Goal: Task Accomplishment & Management: Manage account settings

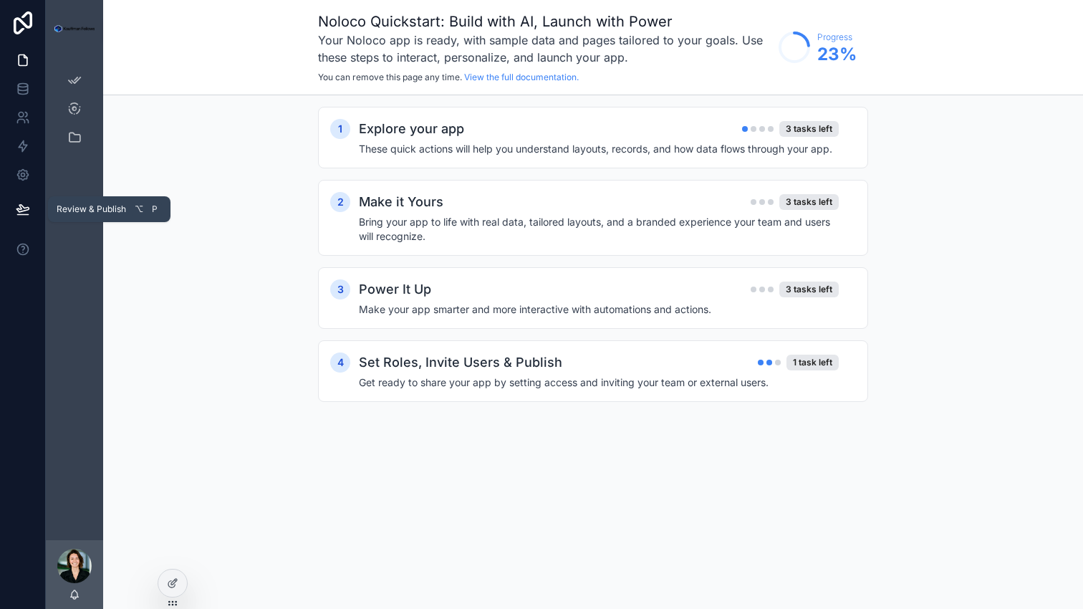
click at [17, 211] on icon at bounding box center [23, 209] width 14 height 14
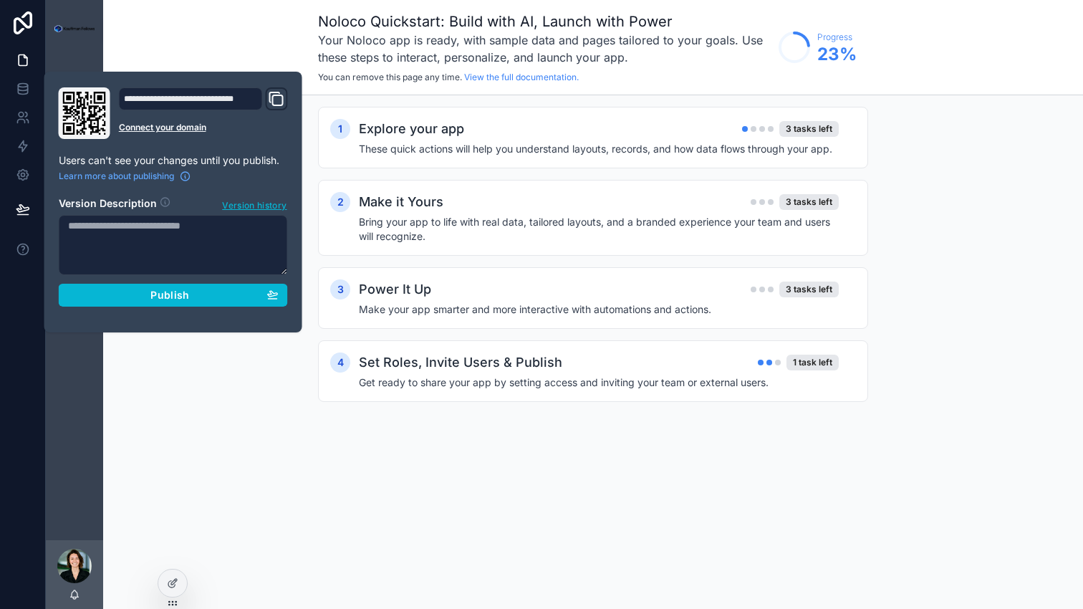
click at [284, 95] on icon "Domain and Custom Link" at bounding box center [276, 98] width 17 height 17
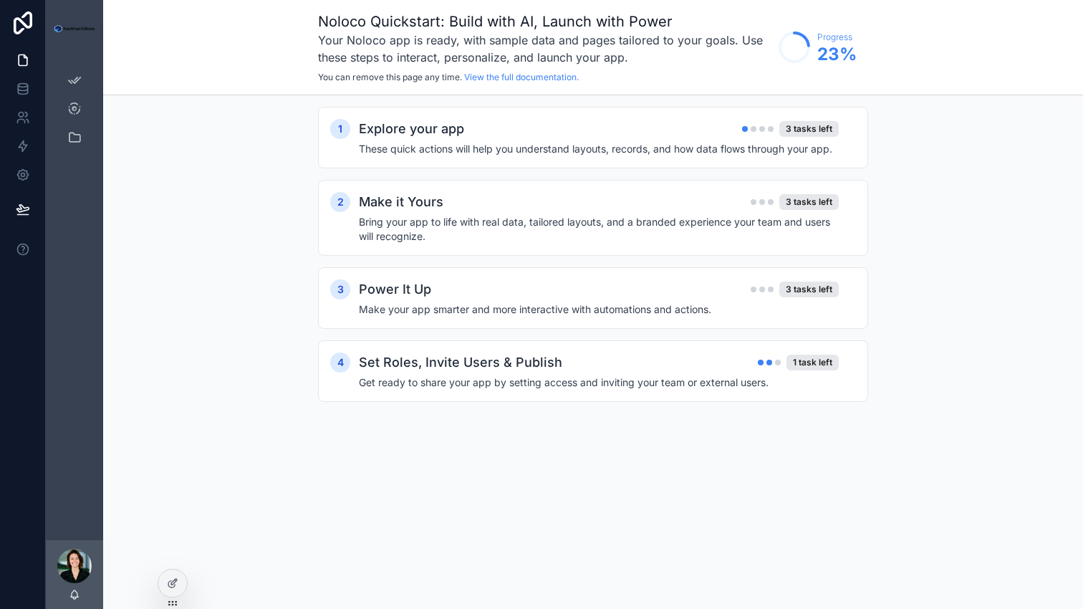
click at [359, 481] on div "Noloco Quickstart: Build with AI, Launch with Power Your Noloco app is ready, w…" at bounding box center [593, 304] width 980 height 609
click at [22, 57] on icon at bounding box center [23, 60] width 14 height 14
click at [71, 101] on div "My KF" at bounding box center [74, 108] width 23 height 23
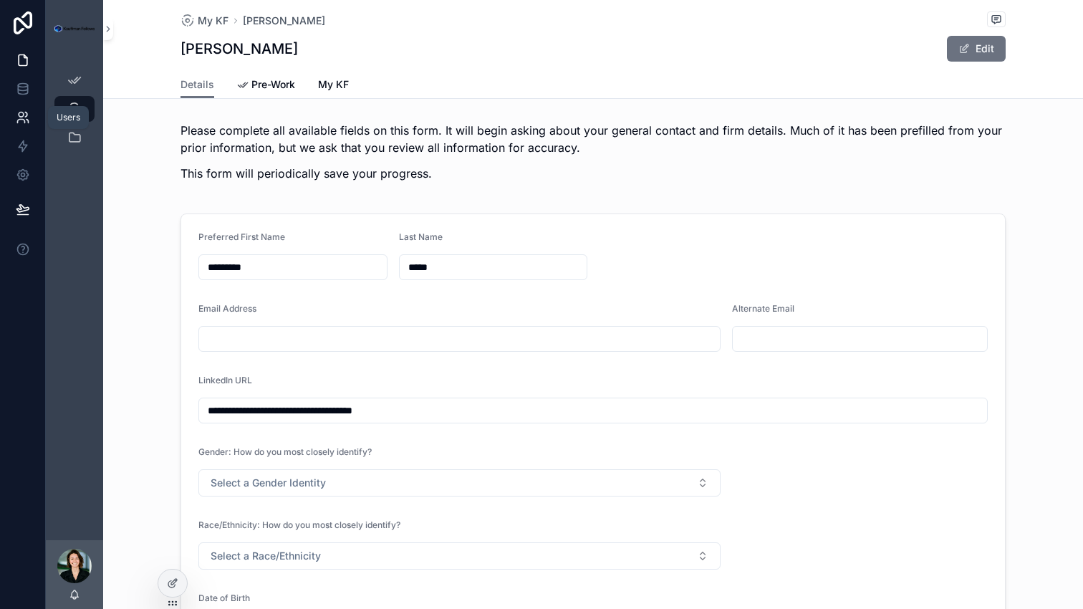
click at [21, 114] on icon at bounding box center [23, 117] width 14 height 14
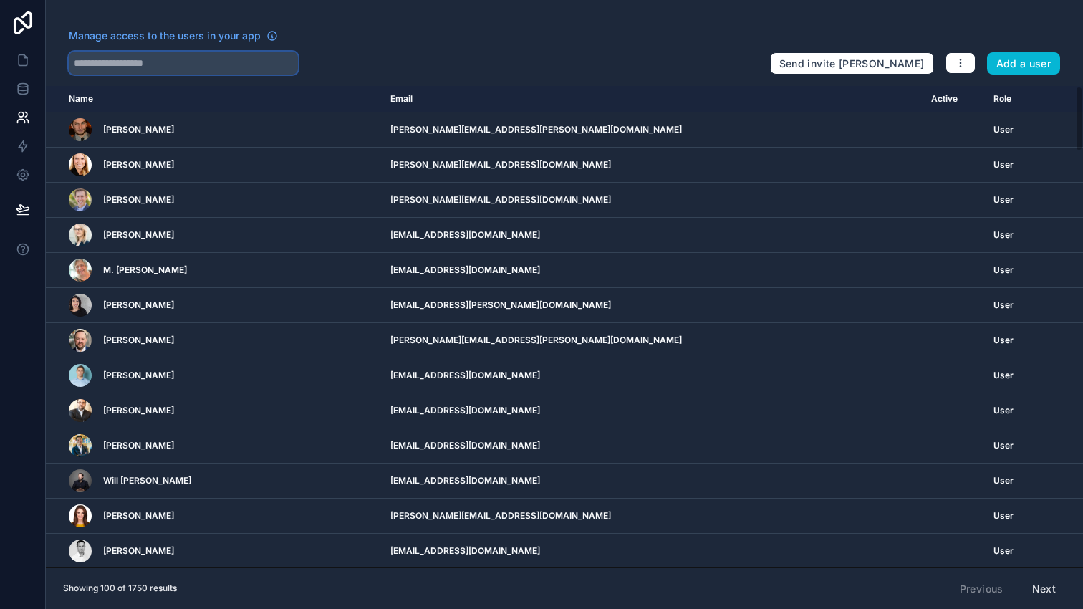
click at [116, 58] on input "text" at bounding box center [183, 63] width 229 height 23
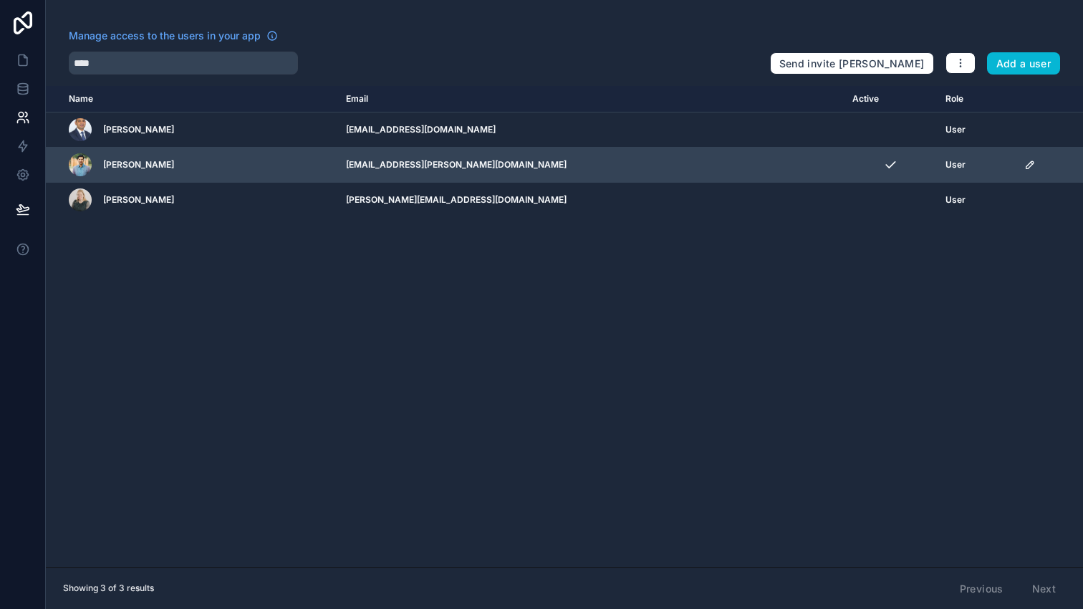
click at [1024, 168] on icon "scrollable content" at bounding box center [1029, 164] width 11 height 11
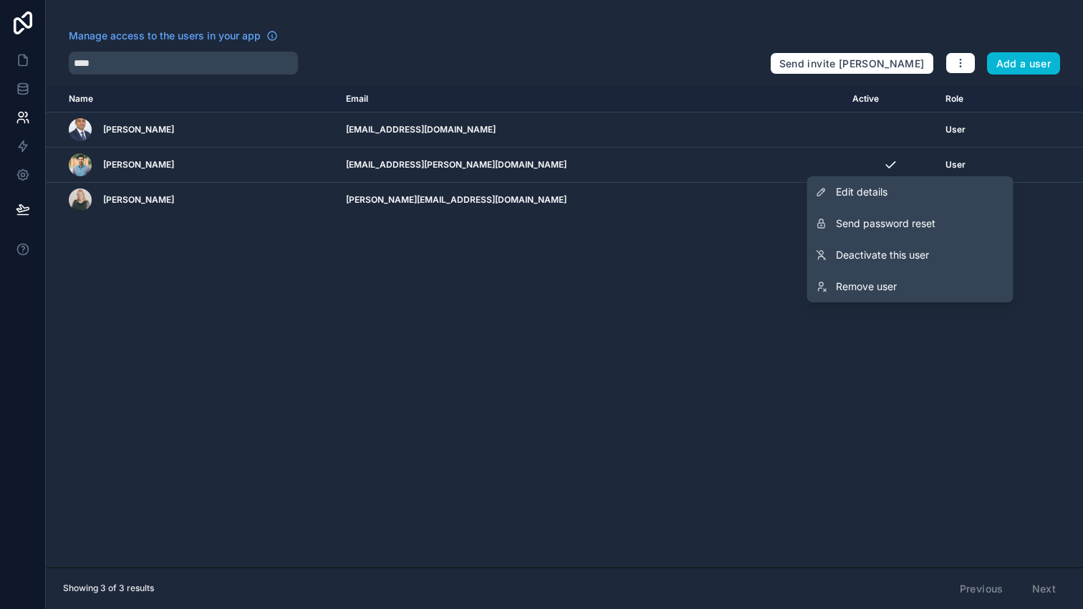
click at [936, 362] on div "Name Email Active Role [DOMAIN_NAME] [PERSON_NAME] [EMAIL_ADDRESS][DOMAIN_NAME]…" at bounding box center [564, 326] width 1037 height 481
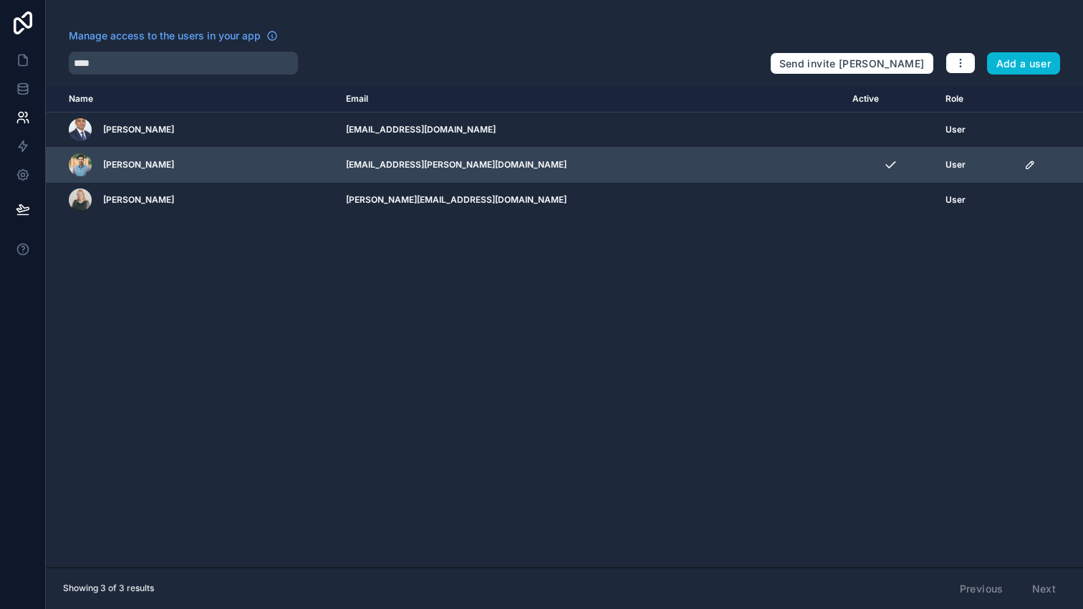
click at [116, 160] on span "[PERSON_NAME]" at bounding box center [138, 164] width 71 height 11
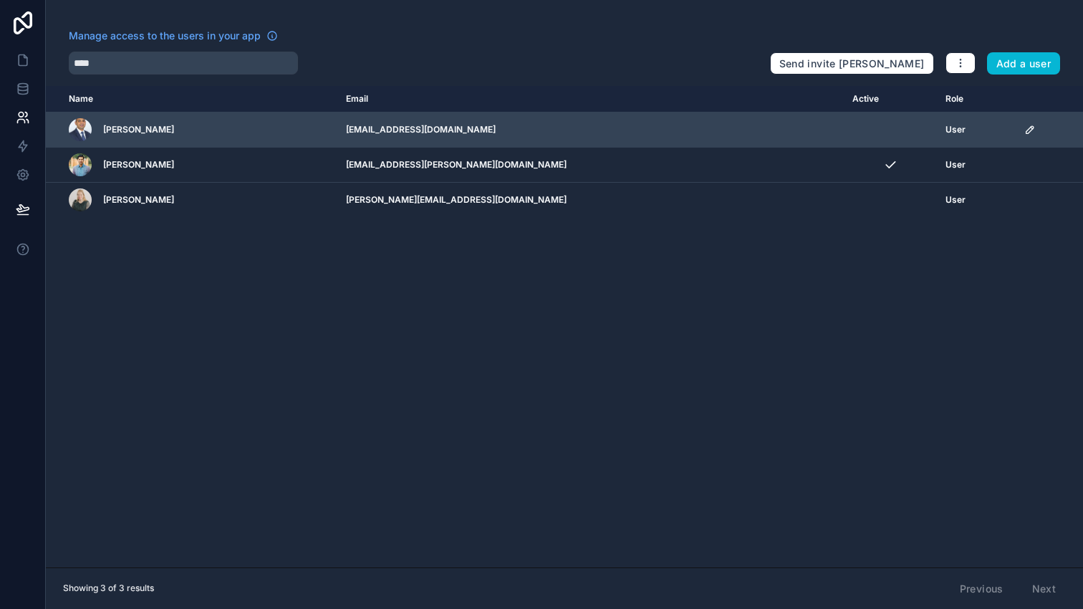
click at [937, 145] on td "User" at bounding box center [976, 129] width 79 height 35
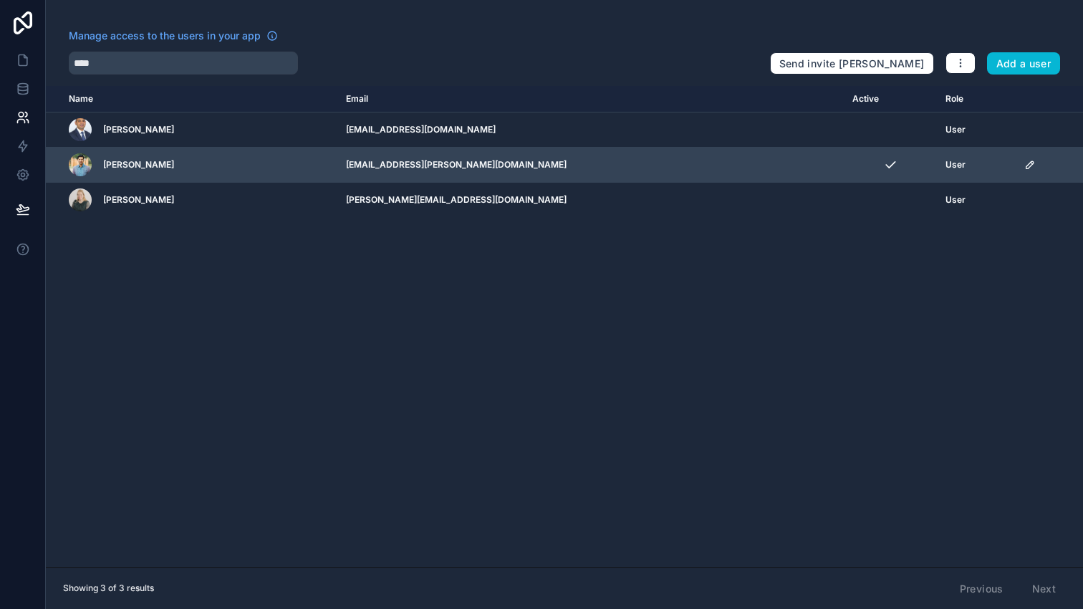
click at [945, 161] on span "User" at bounding box center [955, 164] width 20 height 11
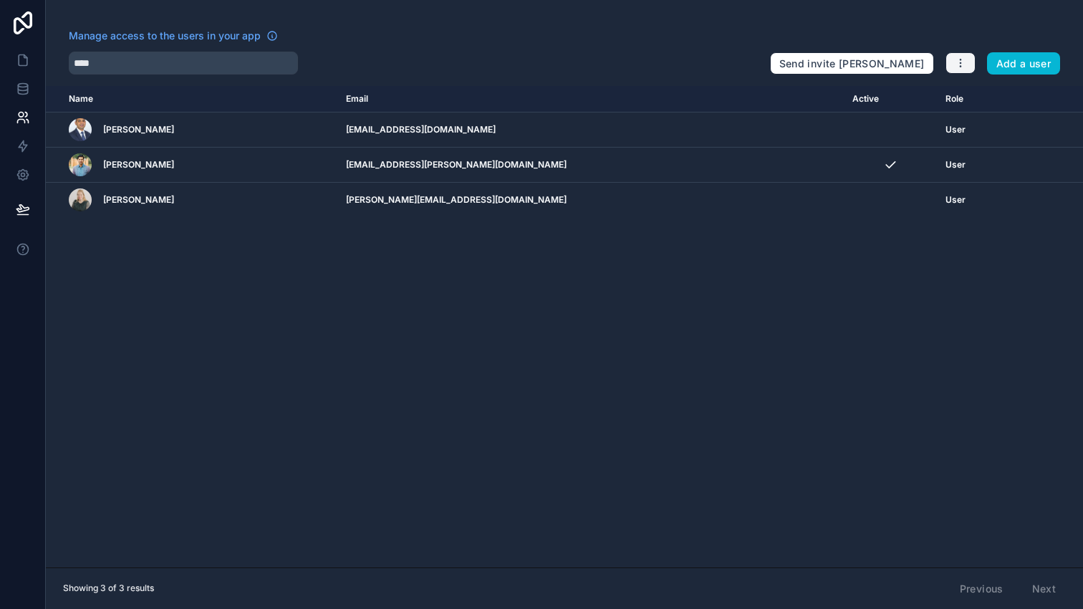
click at [958, 61] on icon "button" at bounding box center [960, 62] width 11 height 11
click at [962, 271] on div "Name Email Active Role [DOMAIN_NAME] [PERSON_NAME] [EMAIL_ADDRESS][DOMAIN_NAME]…" at bounding box center [564, 326] width 1037 height 481
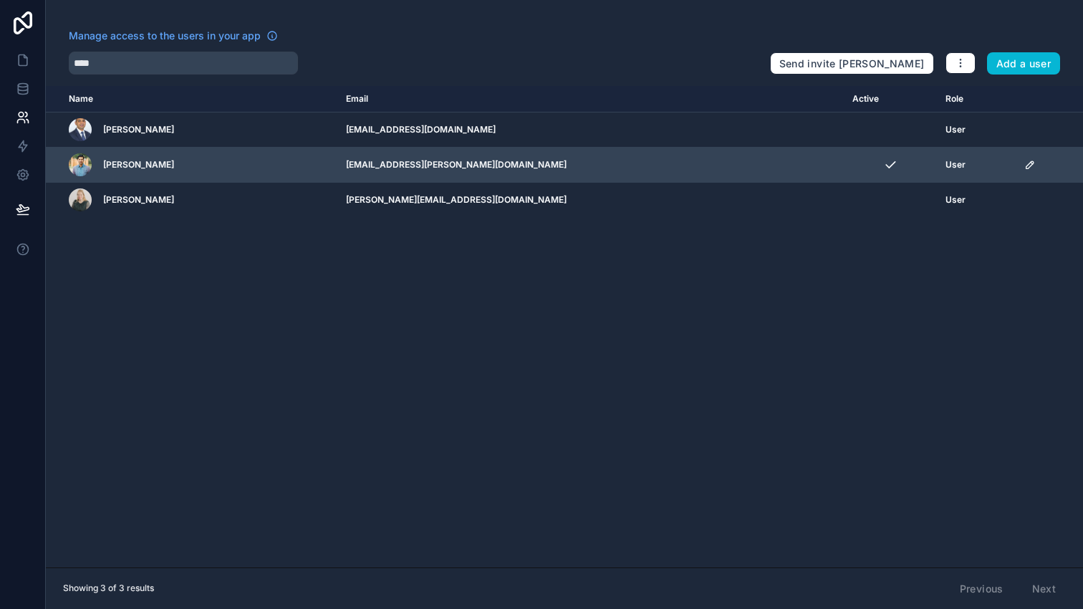
click at [945, 159] on span "User" at bounding box center [955, 164] width 20 height 11
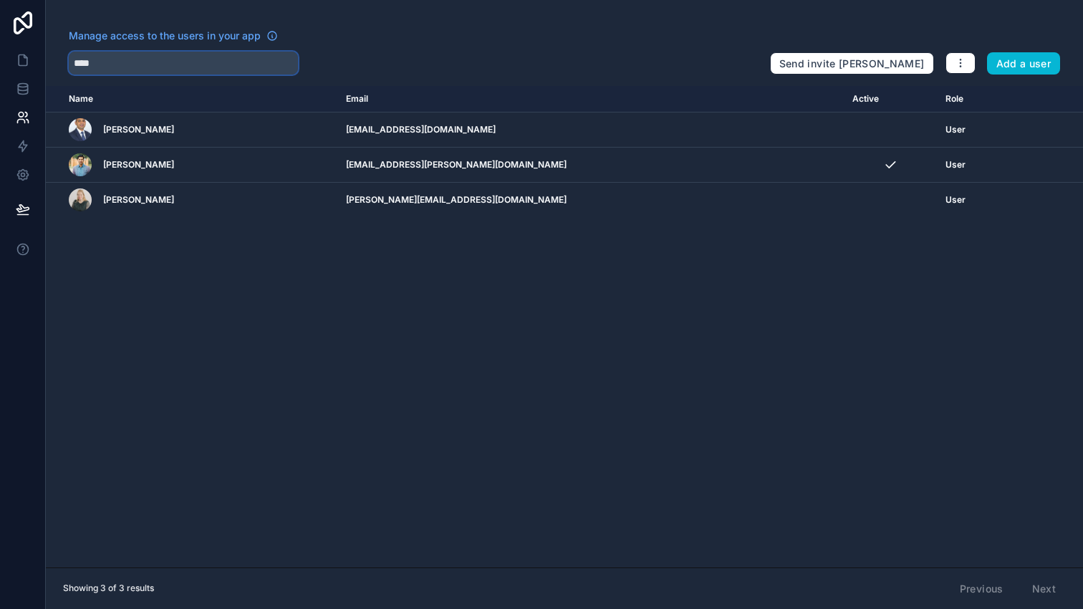
click at [141, 60] on input "****" at bounding box center [183, 63] width 229 height 23
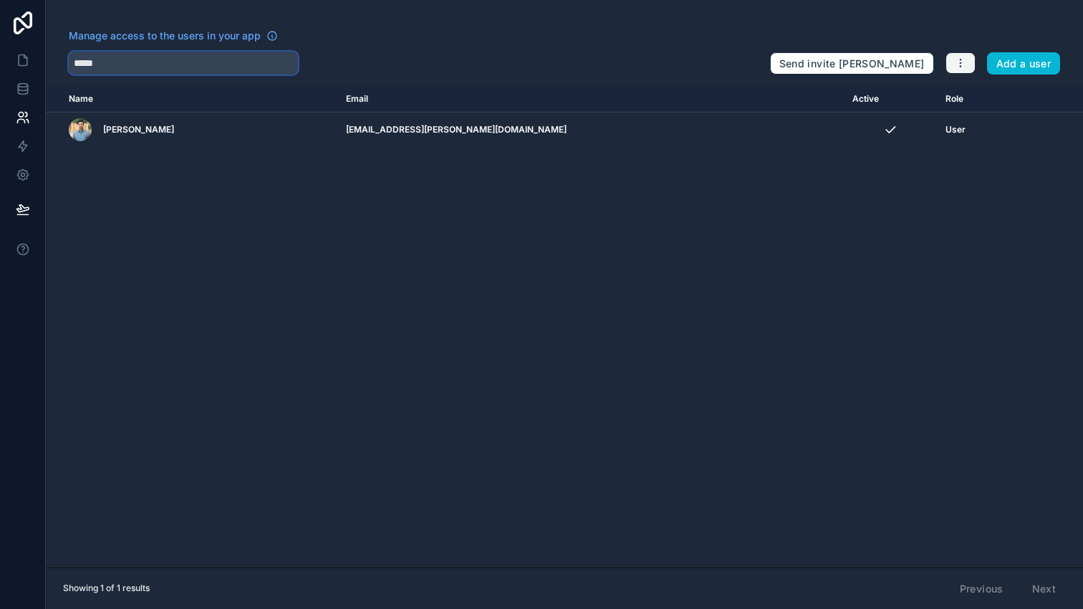
type input "*****"
click at [965, 65] on icon "button" at bounding box center [960, 62] width 11 height 11
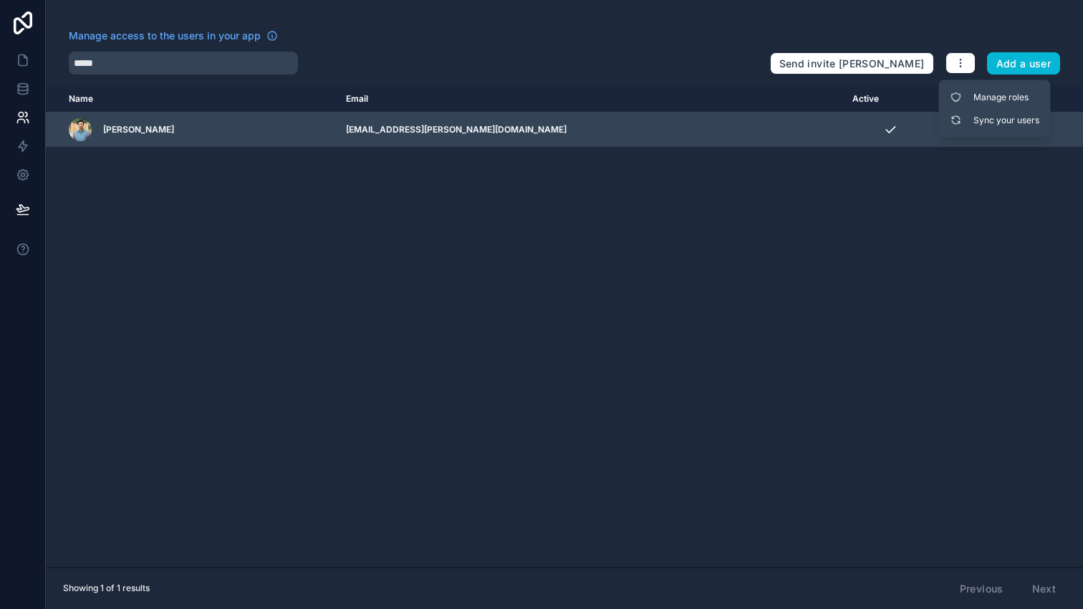
click at [894, 135] on td "scrollable content" at bounding box center [890, 129] width 93 height 35
click at [165, 133] on span "[PERSON_NAME]" at bounding box center [138, 129] width 71 height 11
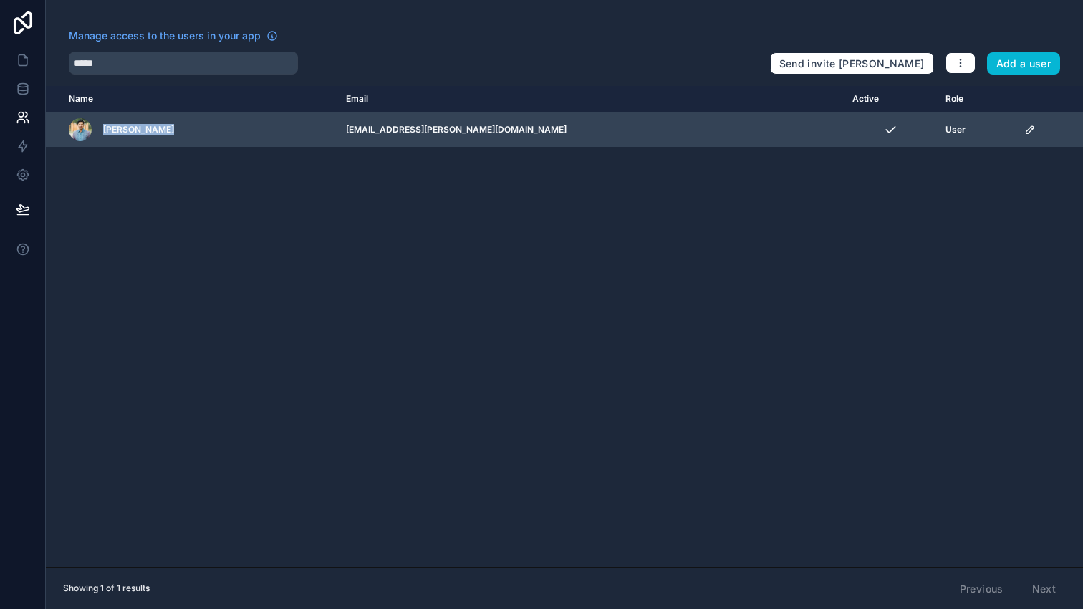
click at [165, 133] on span "[PERSON_NAME]" at bounding box center [138, 129] width 71 height 11
click at [317, 133] on div "[PERSON_NAME]" at bounding box center [199, 129] width 260 height 23
click at [1024, 130] on icon "scrollable content" at bounding box center [1029, 129] width 11 height 11
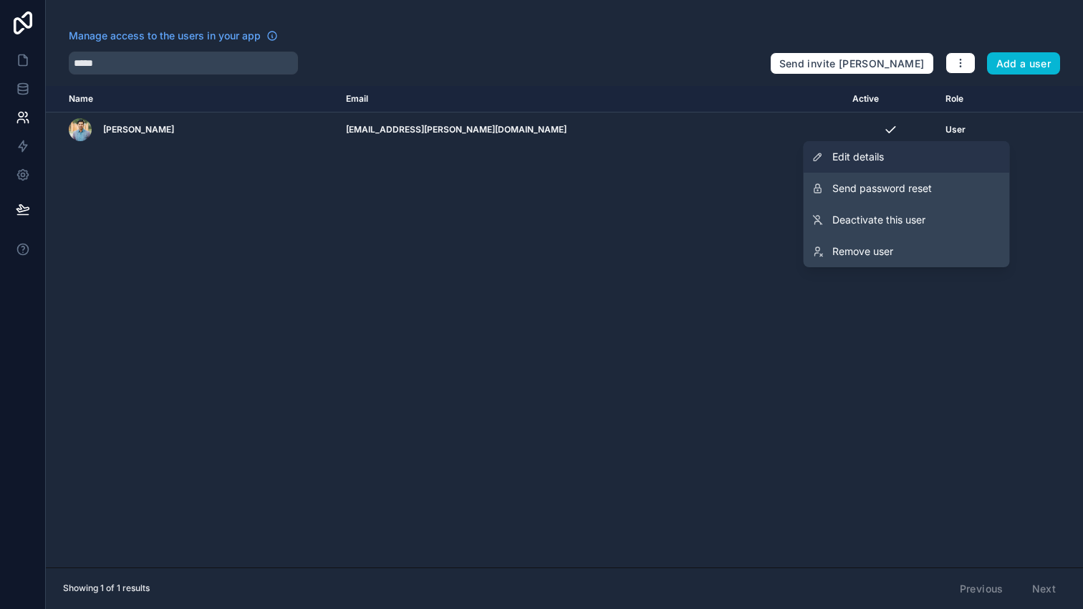
click at [912, 164] on link "Edit details" at bounding box center [906, 157] width 206 height 32
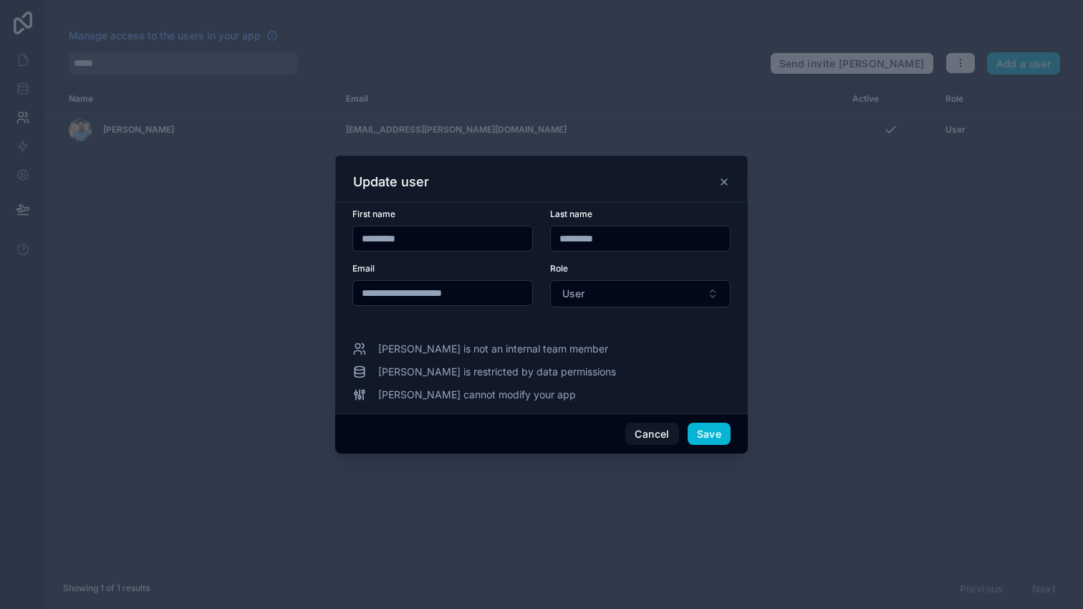
click at [721, 177] on icon at bounding box center [723, 181] width 11 height 11
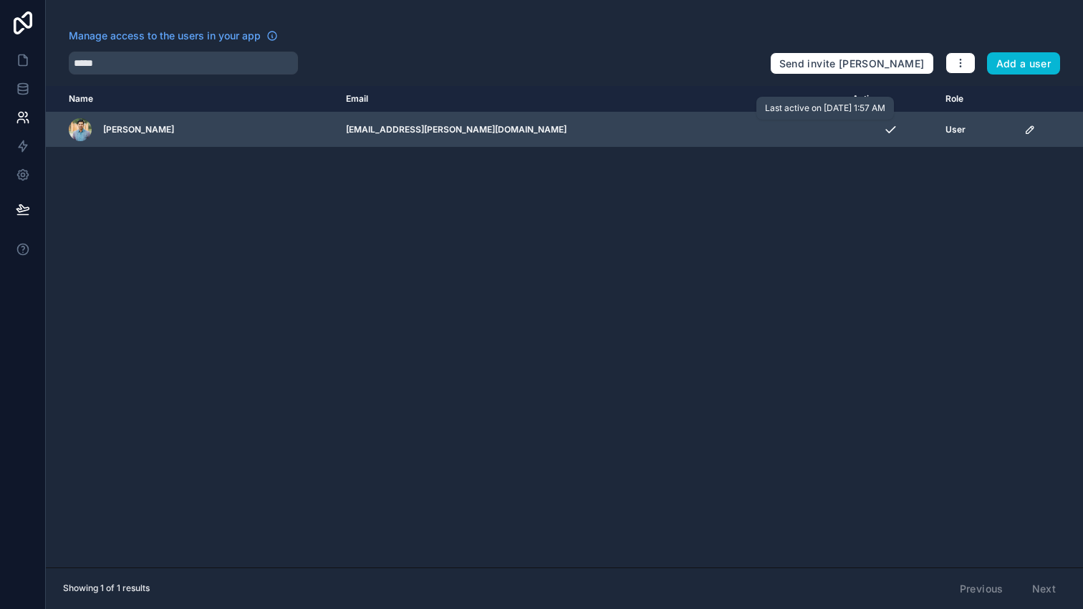
click at [852, 132] on div "scrollable content" at bounding box center [890, 129] width 76 height 14
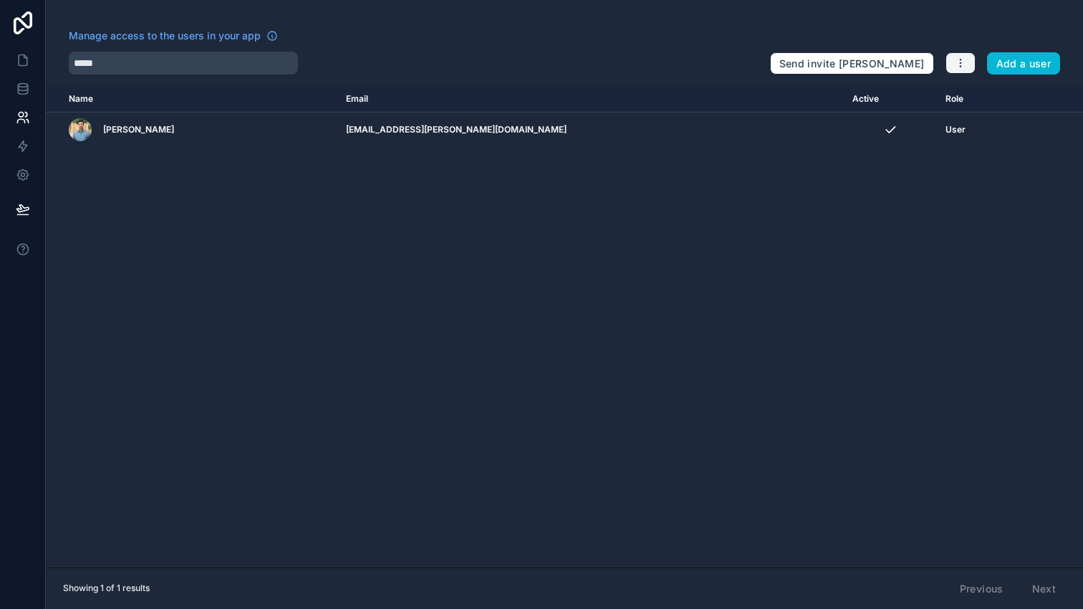
click at [951, 67] on button "button" at bounding box center [960, 62] width 30 height 21
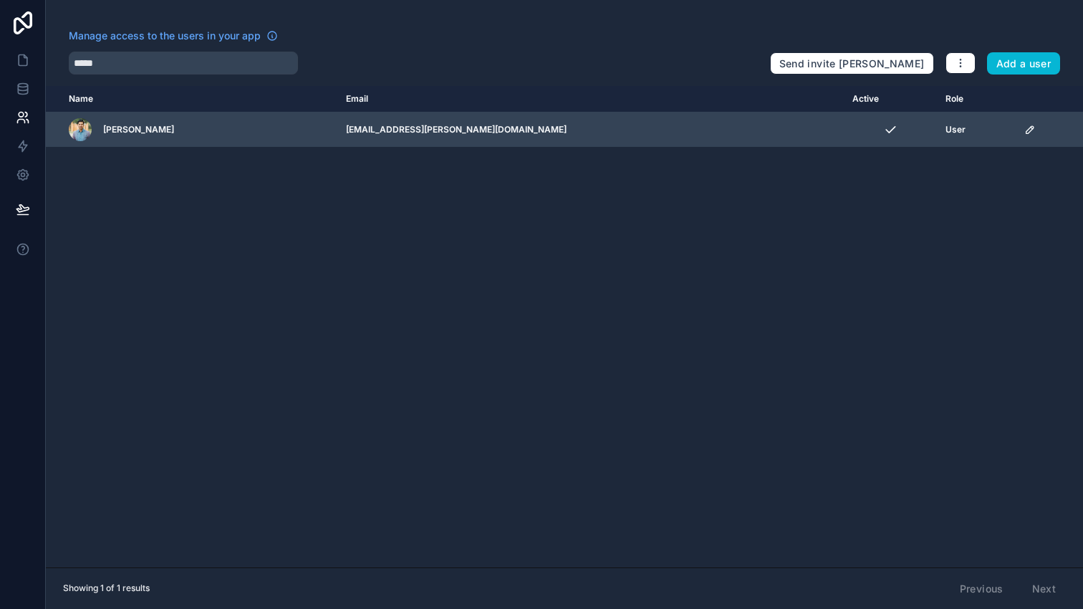
click at [892, 137] on td "scrollable content" at bounding box center [890, 129] width 93 height 35
click at [945, 131] on span "User" at bounding box center [955, 129] width 20 height 11
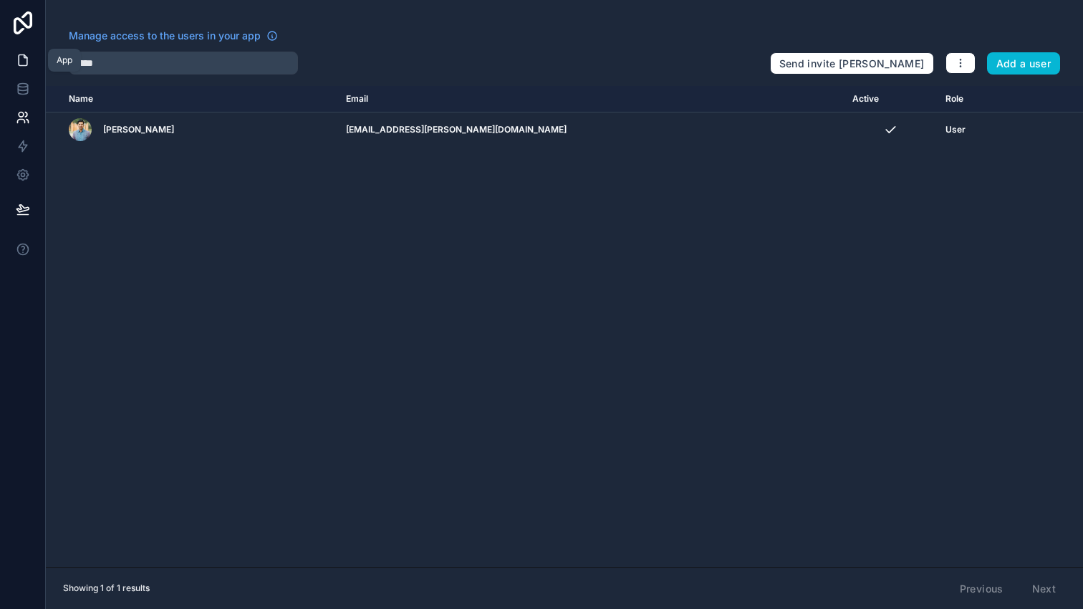
click at [24, 61] on icon at bounding box center [23, 60] width 14 height 14
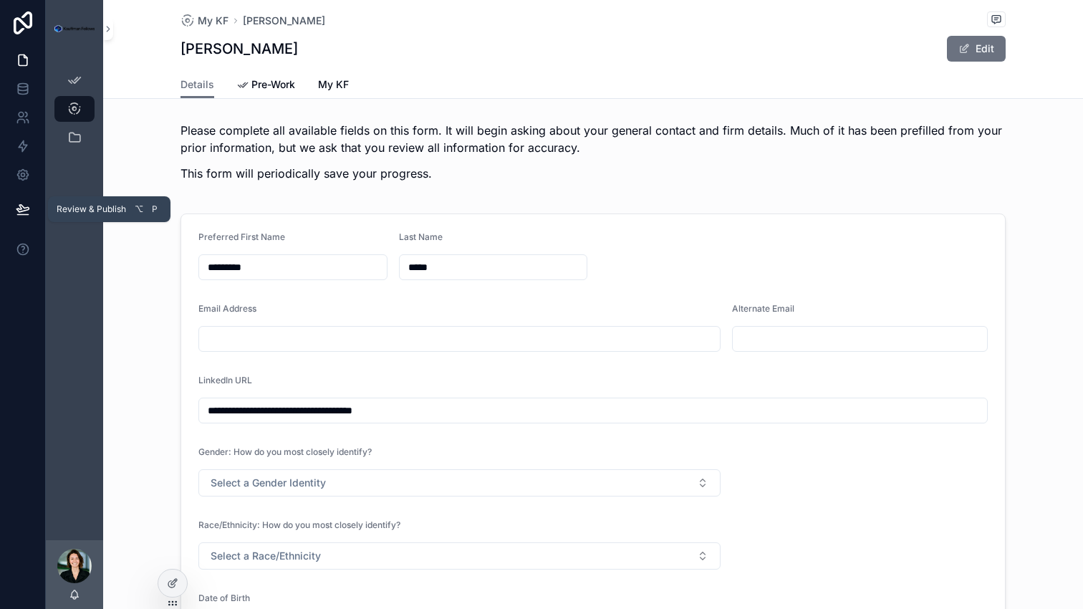
click at [33, 209] on button at bounding box center [23, 209] width 32 height 40
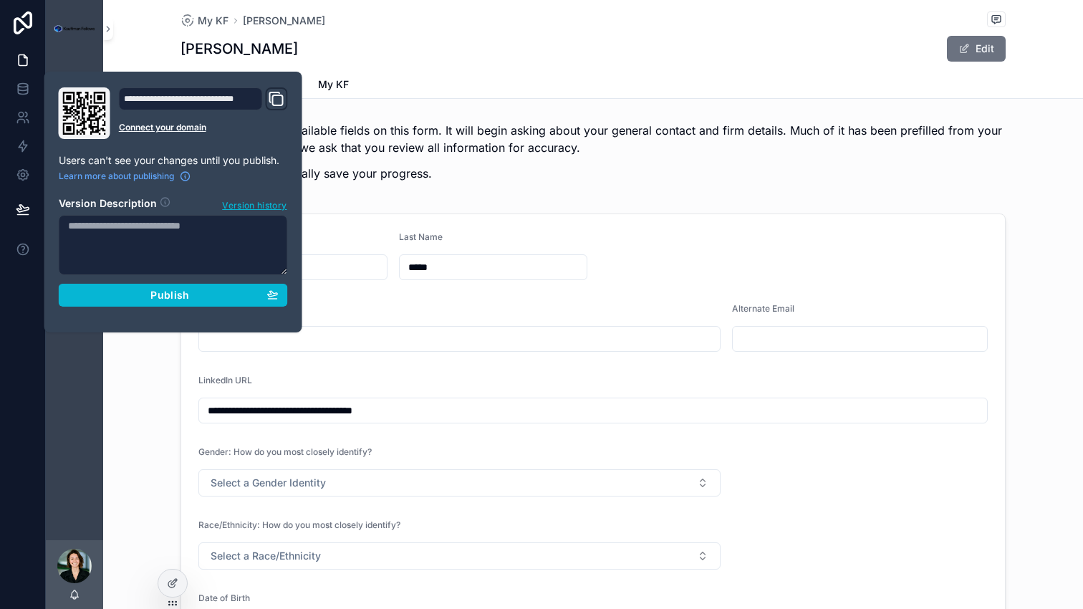
click at [280, 93] on icon "Domain and Custom Link" at bounding box center [276, 98] width 17 height 17
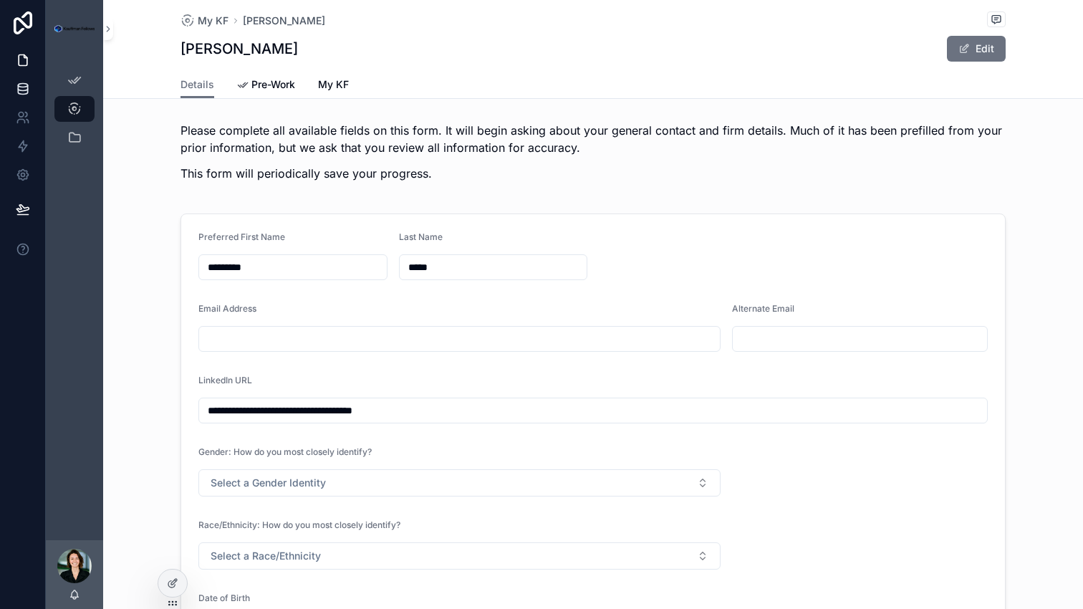
drag, startPoint x: 145, startPoint y: 49, endPoint x: 29, endPoint y: 85, distance: 120.7
click at [145, 49] on div "My KF [PERSON_NAME] Light [PERSON_NAME] Light Edit Details Details Pre-Work My …" at bounding box center [593, 49] width 980 height 99
click at [26, 128] on link at bounding box center [22, 117] width 45 height 29
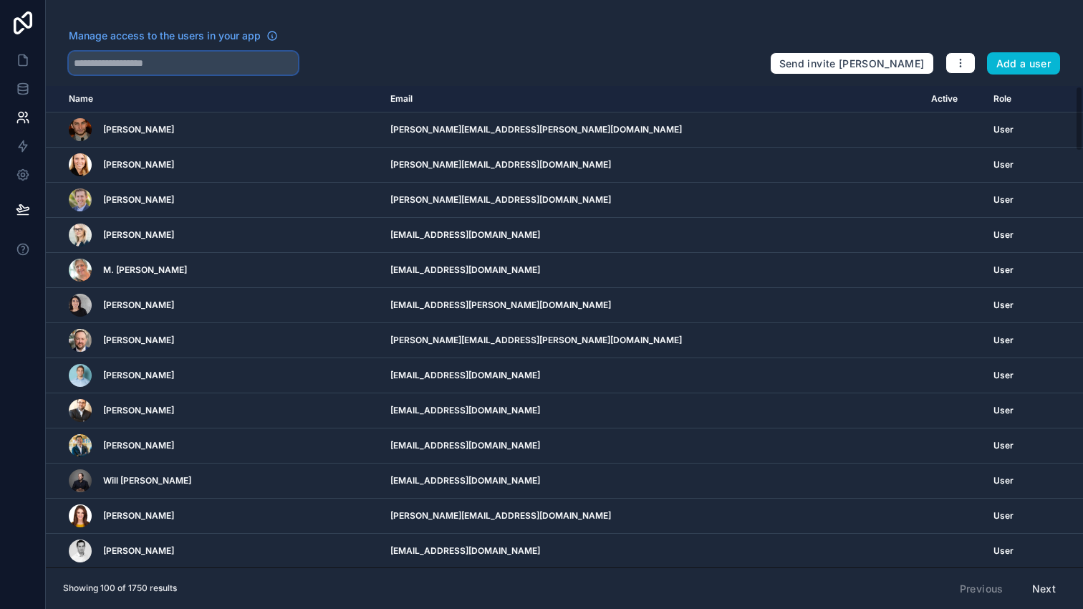
click at [173, 57] on input "text" at bounding box center [183, 63] width 229 height 23
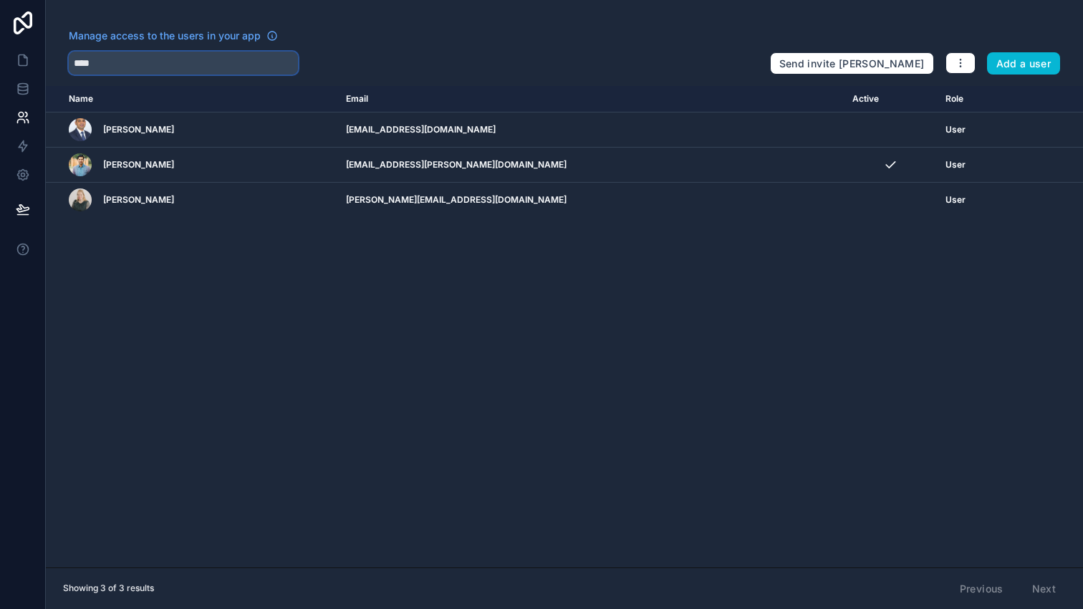
type input "****"
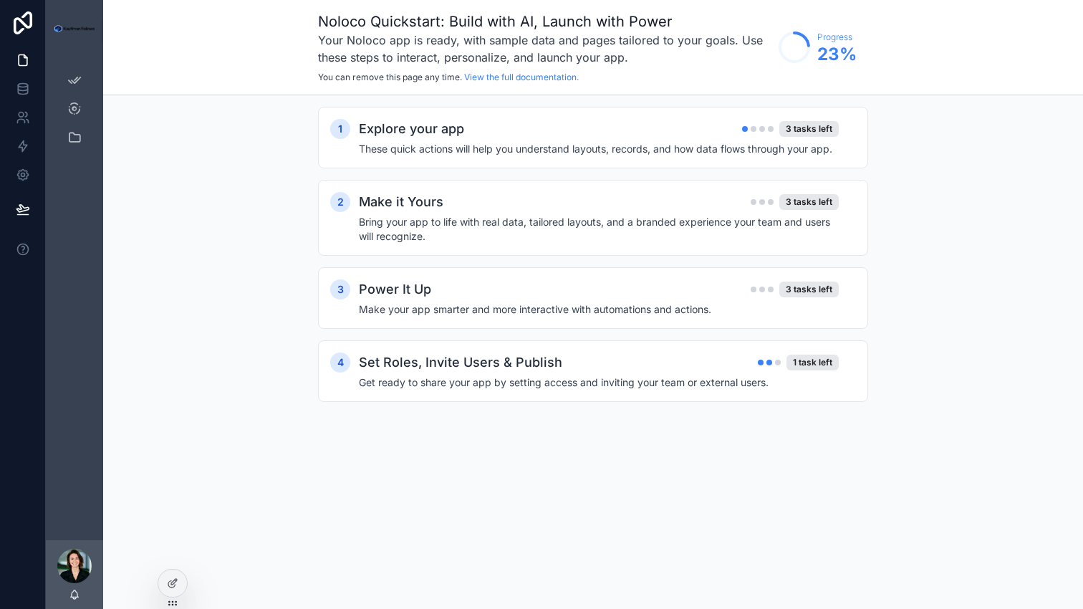
click at [206, 287] on div "1 Explore your app 3 tasks left These quick actions will help you understand la…" at bounding box center [593, 268] width 980 height 347
